Goal: Task Accomplishment & Management: Use online tool/utility

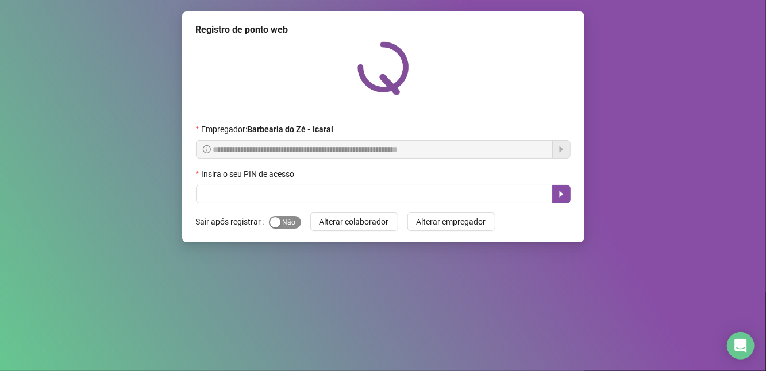
click at [291, 223] on span "Sim Não" at bounding box center [285, 222] width 32 height 13
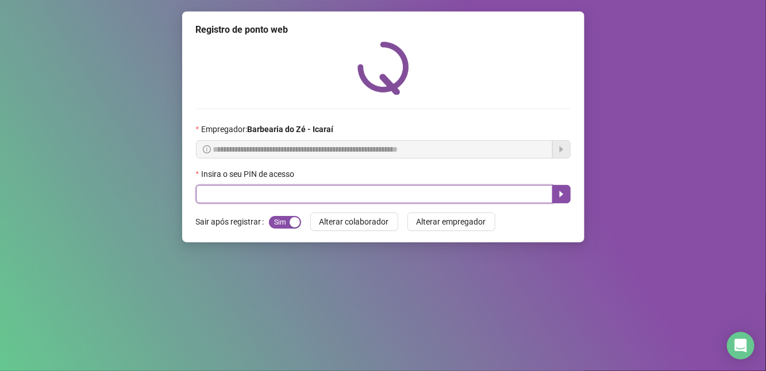
click at [303, 194] on input "text" at bounding box center [374, 194] width 357 height 18
type input "****"
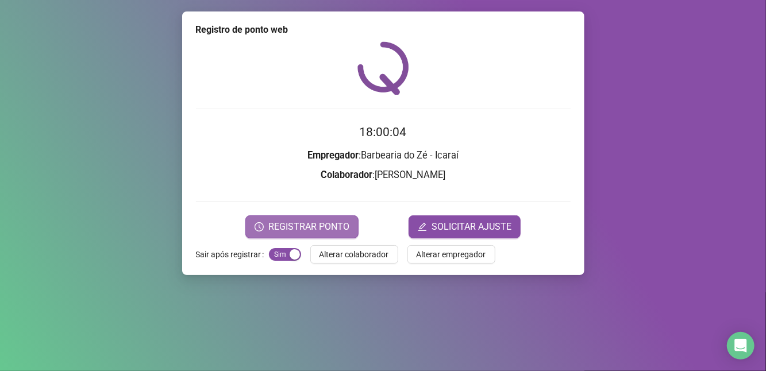
click at [321, 218] on button "REGISTRAR PONTO" at bounding box center [302, 227] width 113 height 23
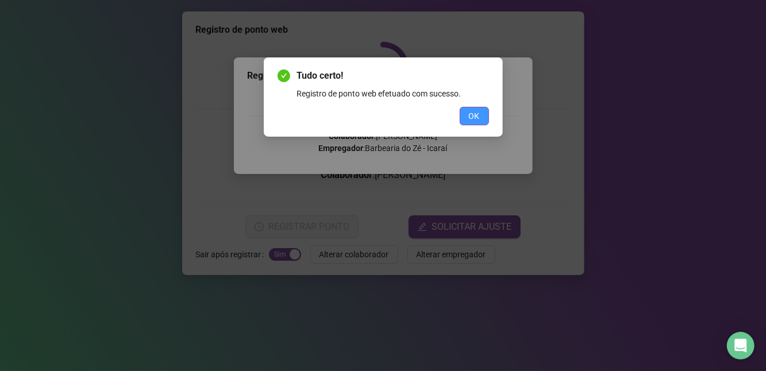
click at [469, 118] on span "OK" at bounding box center [474, 116] width 11 height 13
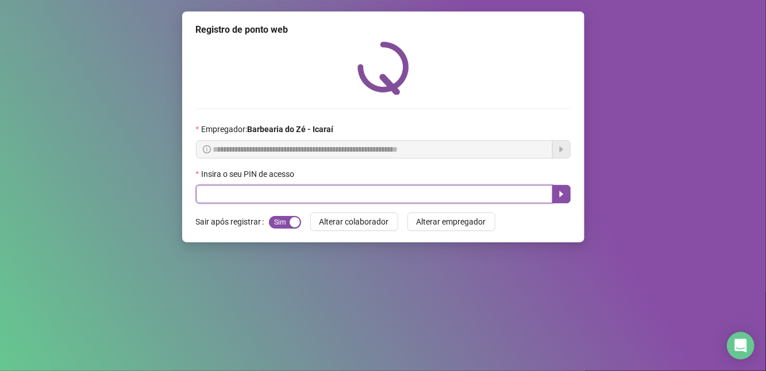
click at [242, 192] on input "text" at bounding box center [374, 194] width 357 height 18
click at [289, 191] on input "text" at bounding box center [374, 194] width 357 height 18
type input "****"
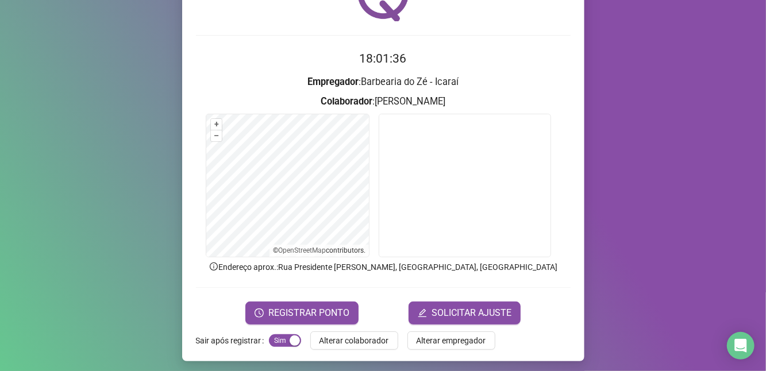
scroll to position [77, 0]
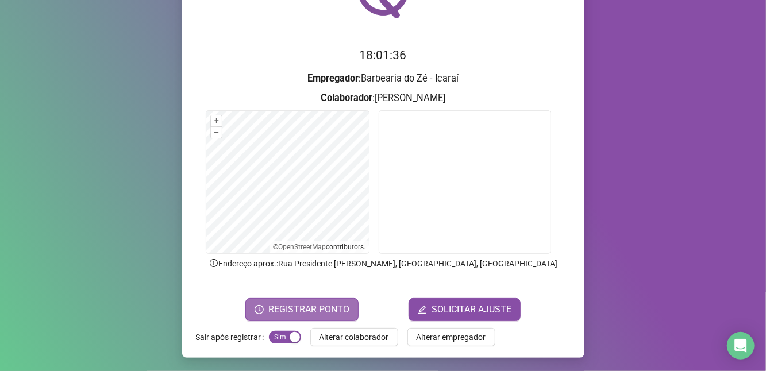
click at [292, 311] on span "REGISTRAR PONTO" at bounding box center [309, 310] width 81 height 14
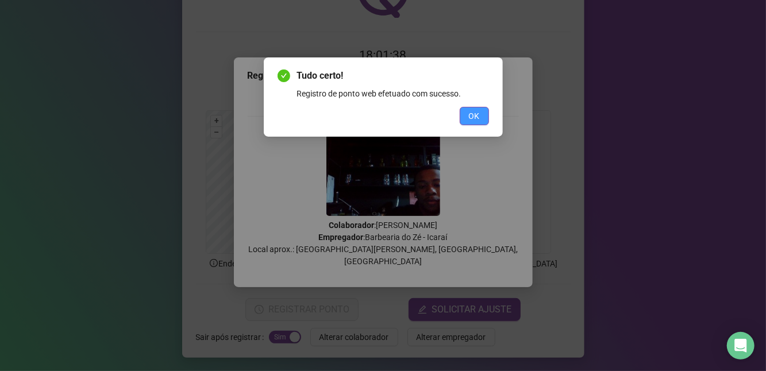
click at [477, 114] on span "OK" at bounding box center [474, 116] width 11 height 13
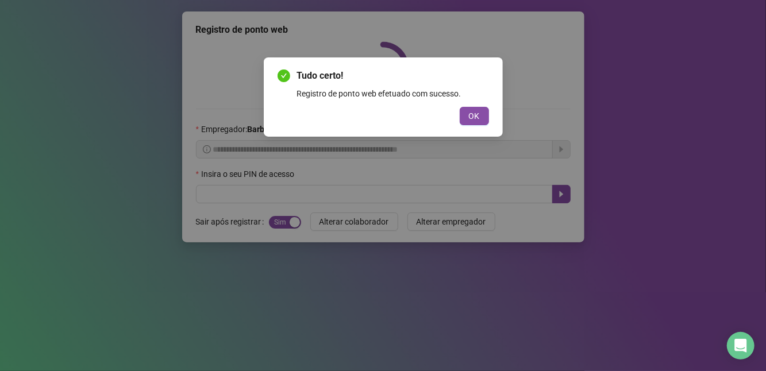
scroll to position [0, 0]
